Goal: Navigation & Orientation: Find specific page/section

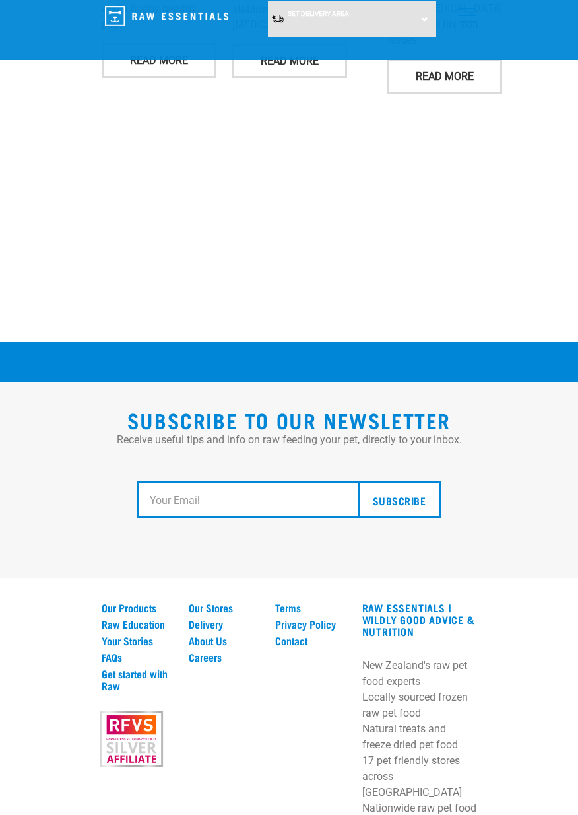
click at [211, 651] on link "Careers" at bounding box center [224, 657] width 71 height 12
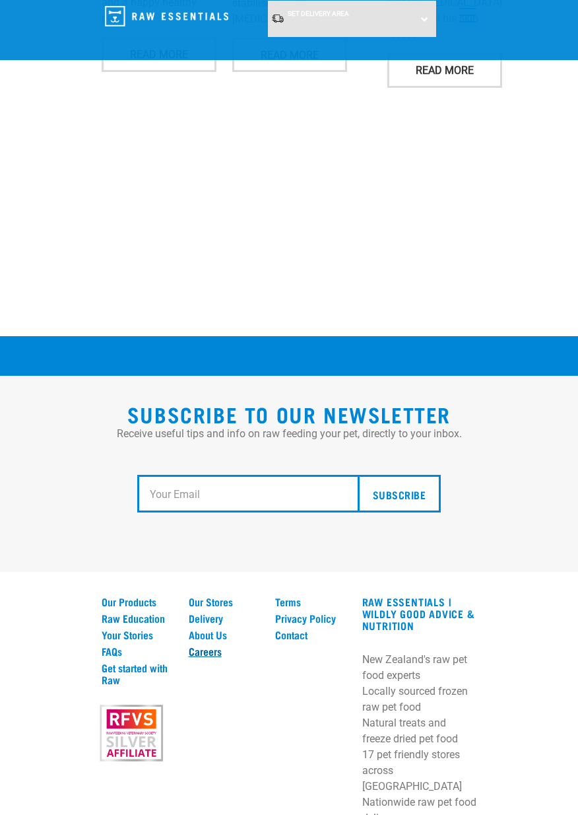
scroll to position [2233, 0]
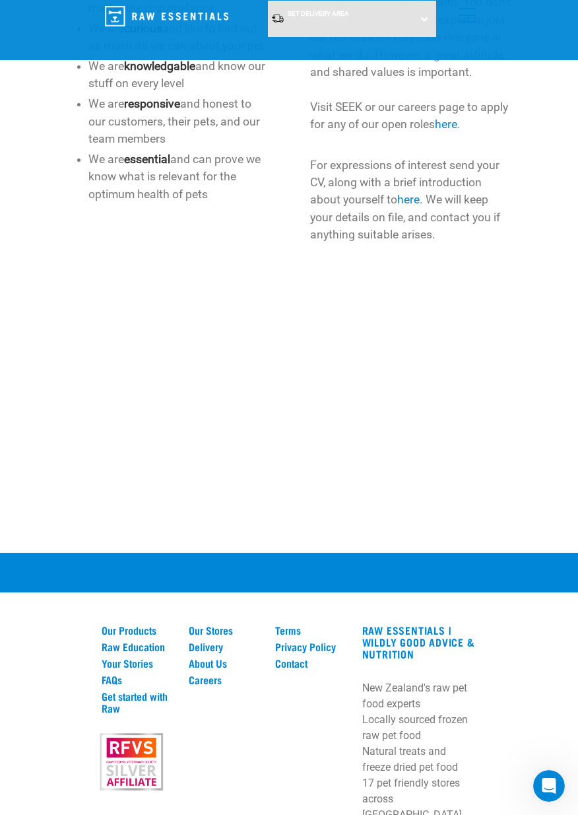
scroll to position [667, 0]
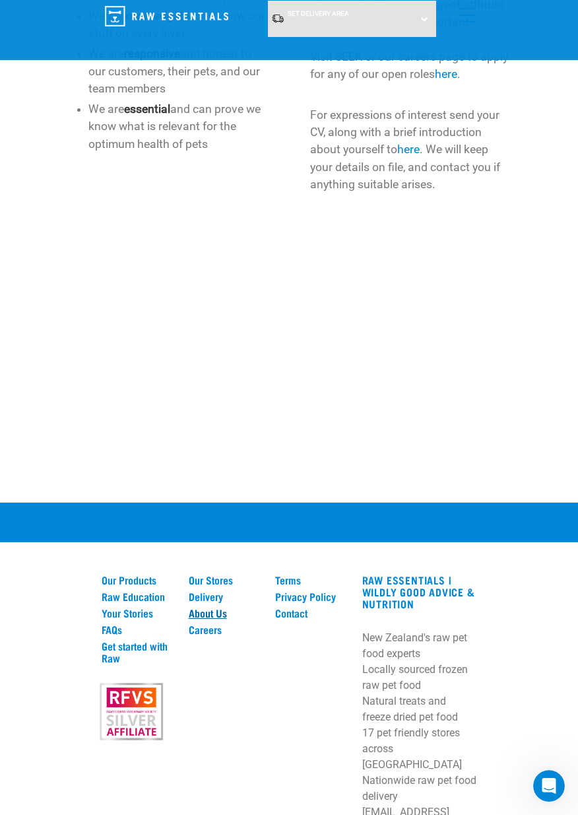
click at [205, 615] on link "About Us" at bounding box center [224, 613] width 71 height 12
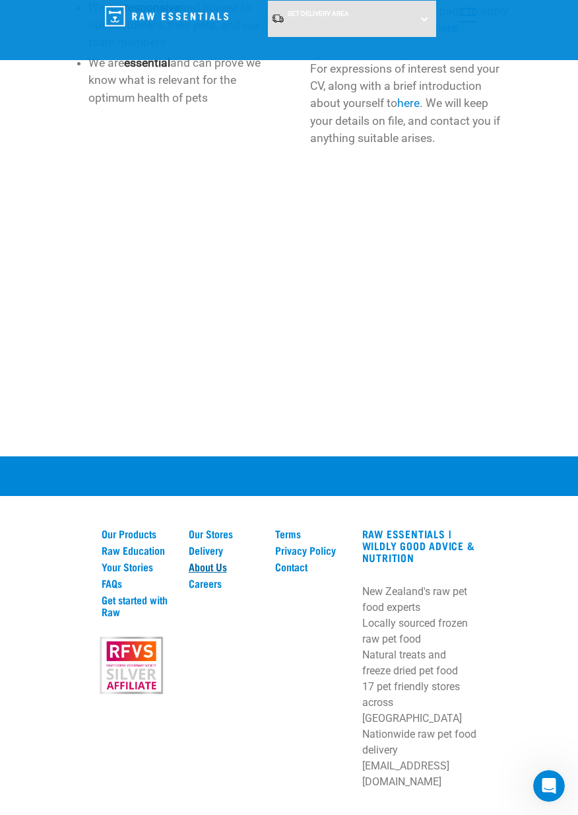
scroll to position [724, 0]
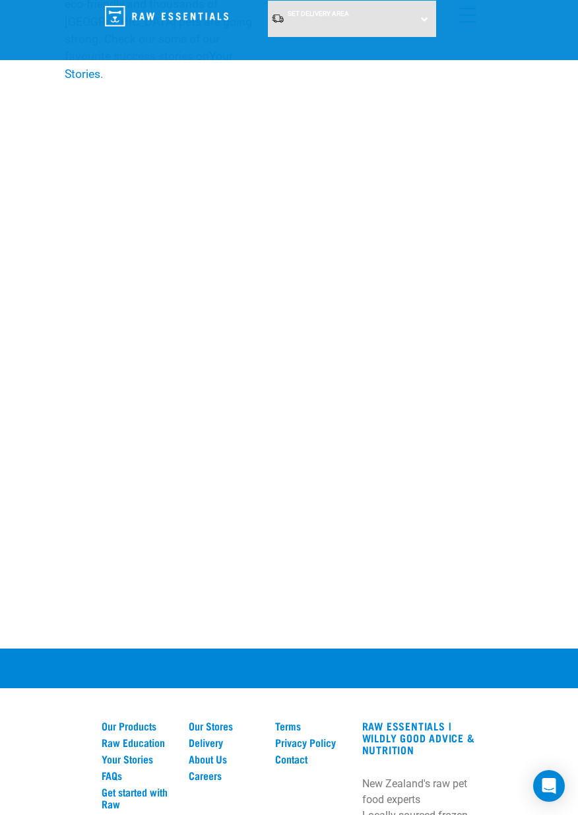
scroll to position [1829, 0]
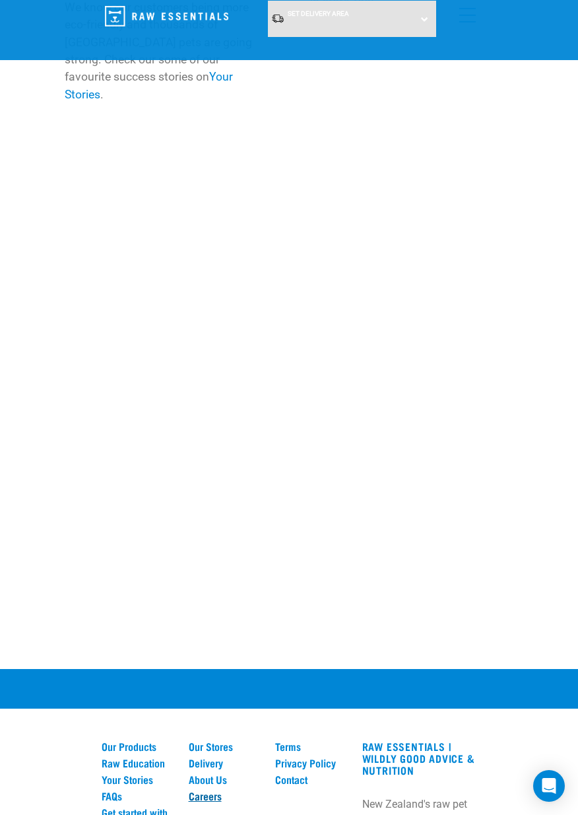
click at [205, 790] on link "Careers" at bounding box center [224, 796] width 71 height 12
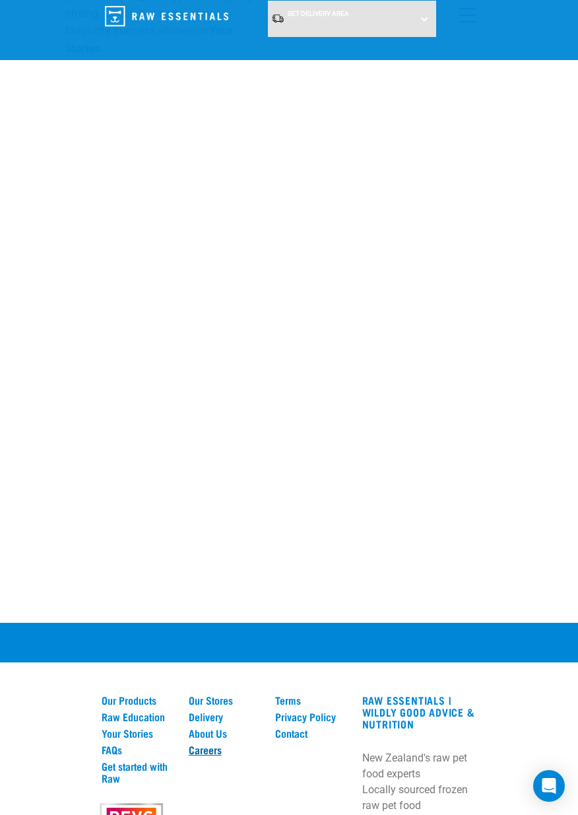
scroll to position [1891, 0]
